Goal: Obtain resource: Obtain resource

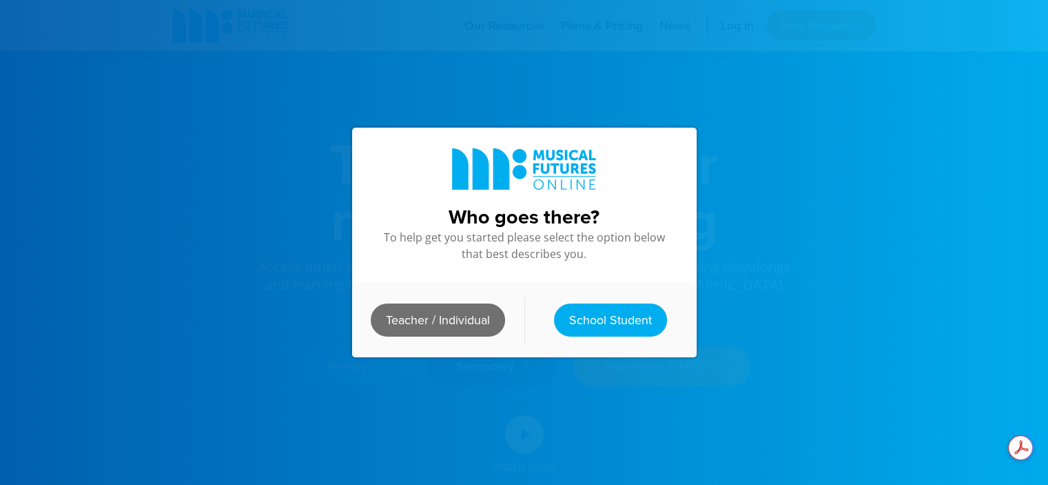
click at [469, 311] on link "Teacher / Individual" at bounding box center [438, 319] width 134 height 33
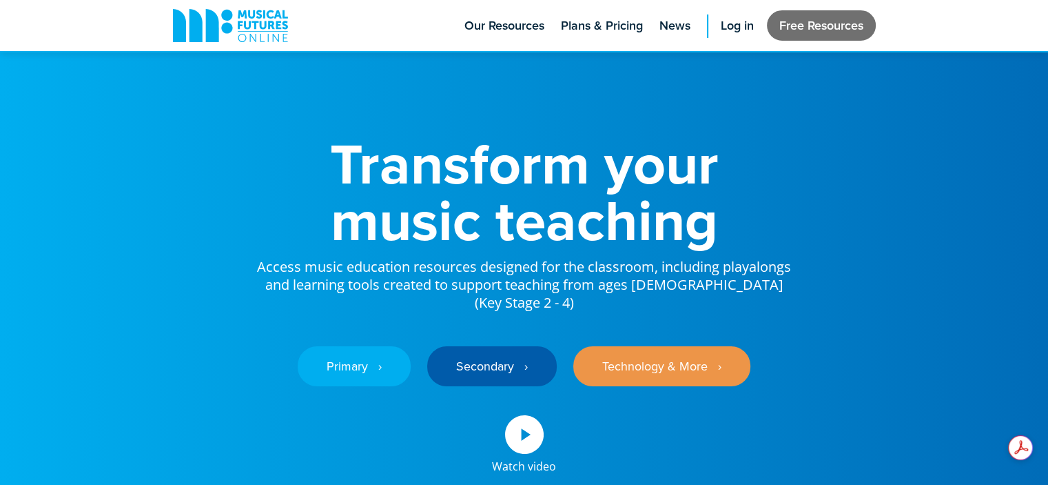
click at [793, 21] on link "Free Resources" at bounding box center [821, 25] width 109 height 30
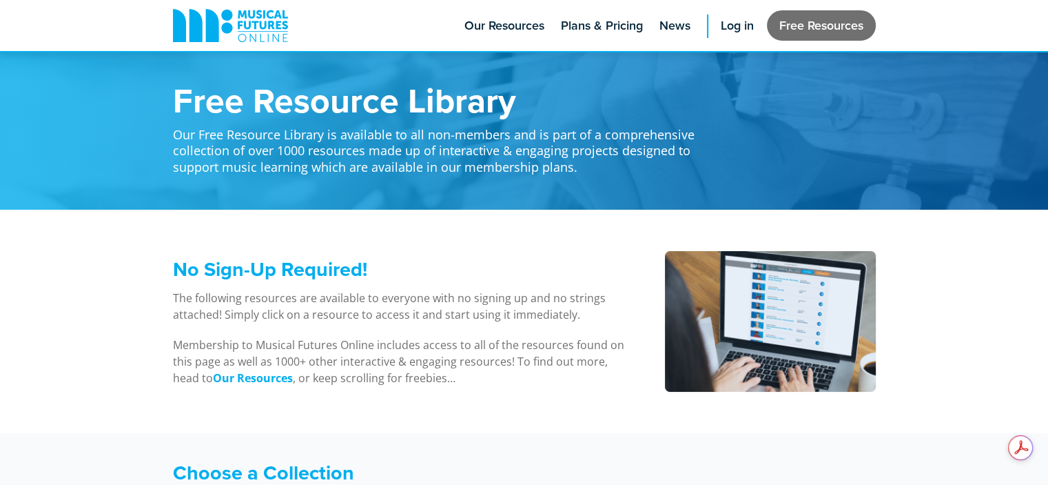
click at [792, 26] on link "Free Resources" at bounding box center [821, 25] width 109 height 30
